Goal: Check status: Check status

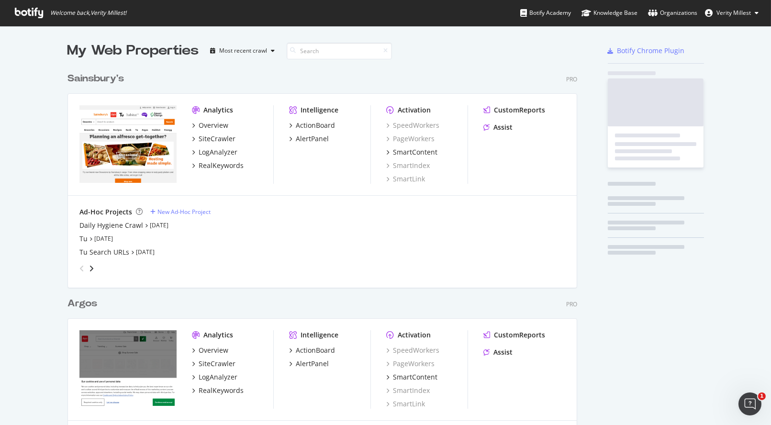
scroll to position [441, 509]
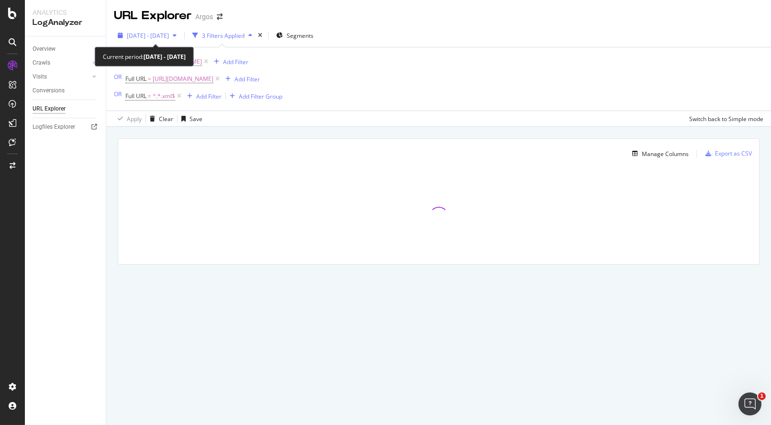
click at [169, 36] on span "[DATE] - [DATE]" at bounding box center [148, 36] width 42 height 8
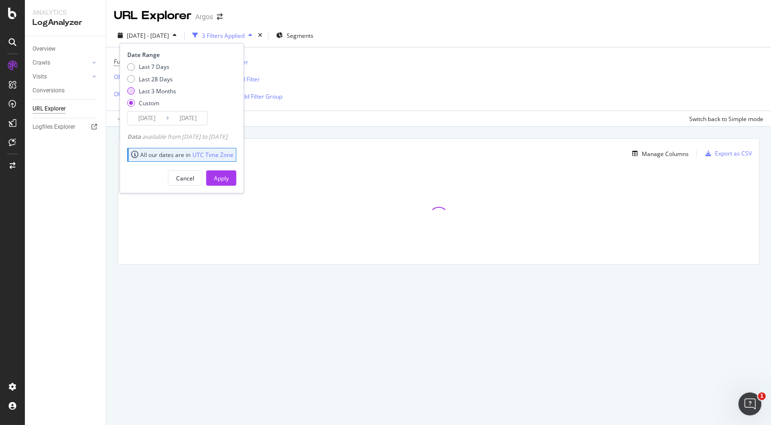
click at [168, 89] on div "Last 3 Months" at bounding box center [157, 91] width 37 height 8
type input "[DATE]"
click at [229, 181] on div "Apply" at bounding box center [221, 178] width 15 height 8
